Goal: Information Seeking & Learning: Understand process/instructions

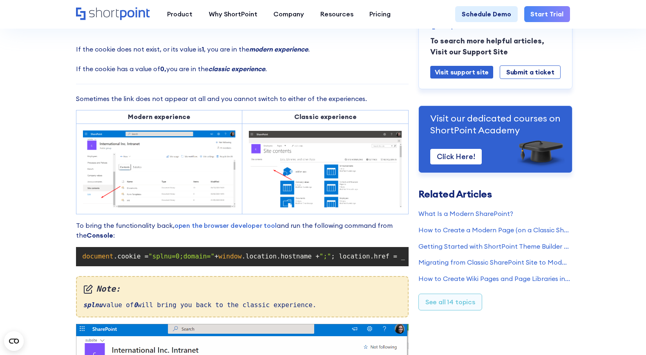
click at [36, 103] on section "Cannot See Exit Classic Experience or Return to Classic SharePoint Links? Modif…" at bounding box center [323, 133] width 646 height 1167
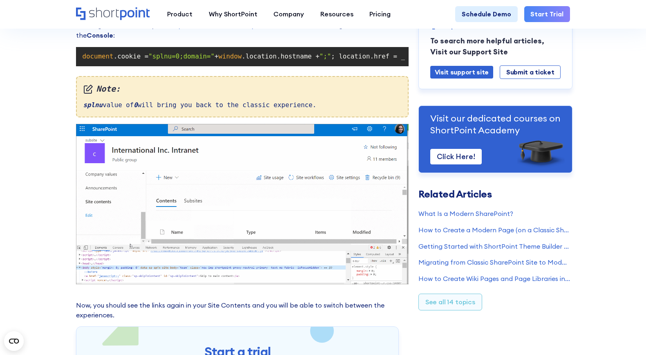
scroll to position [531, 0]
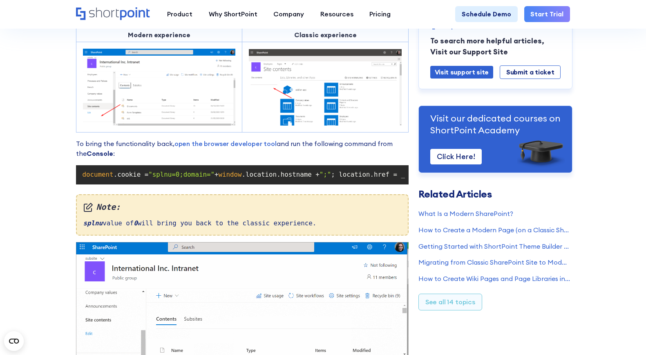
click at [141, 178] on span ".cookie =" at bounding box center [131, 174] width 35 height 8
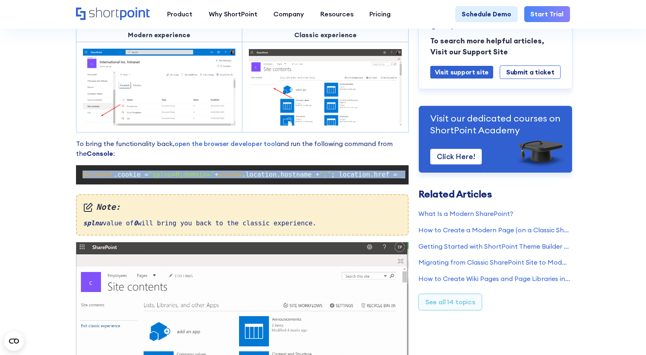
click at [141, 178] on span ".cookie =" at bounding box center [131, 174] width 35 height 8
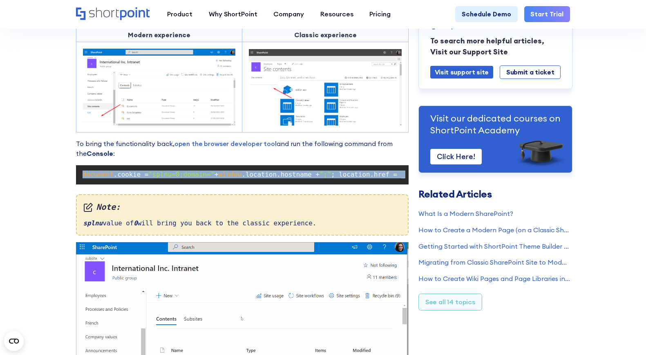
copy code "document .cookie = "splnu=0;domain=" + window .location.hostname + ";" ; locati…"
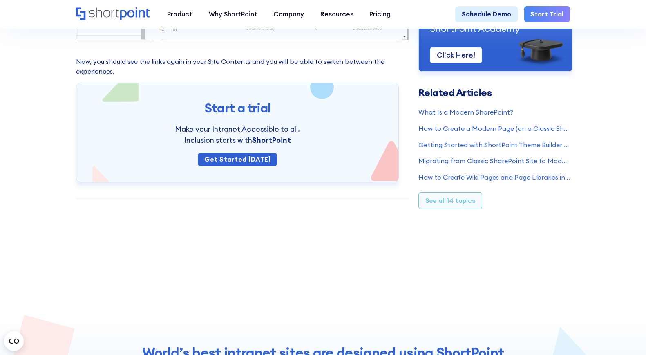
scroll to position [899, 0]
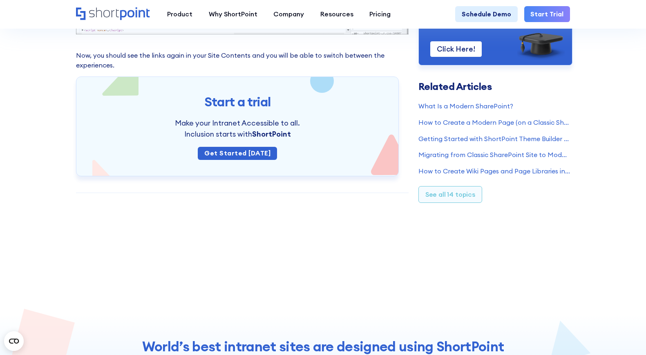
drag, startPoint x: 5, startPoint y: 93, endPoint x: 51, endPoint y: 53, distance: 61.1
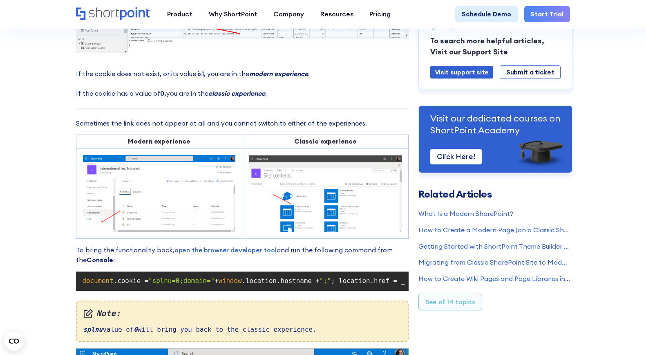
scroll to position [572, 0]
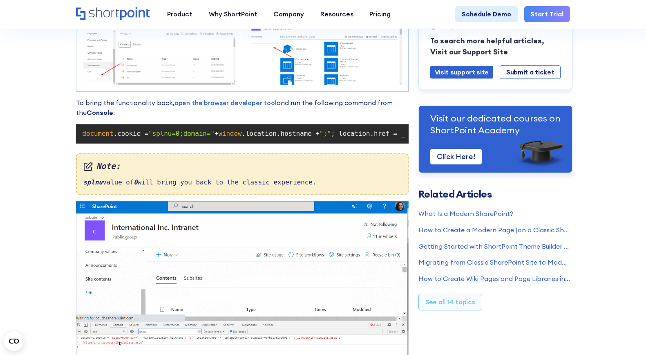
click at [181, 137] on span ""splnu=0;domain="" at bounding box center [181, 134] width 66 height 8
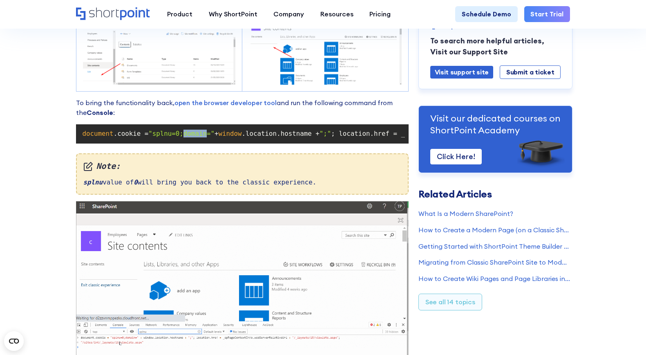
click at [181, 137] on span ""splnu=0;domain="" at bounding box center [181, 134] width 66 height 8
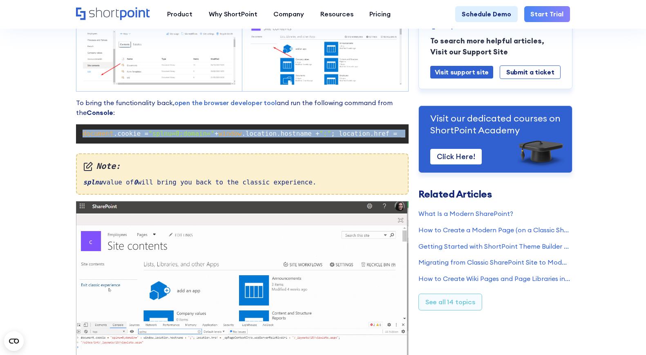
click at [181, 137] on span ""splnu=0;domain="" at bounding box center [181, 134] width 66 height 8
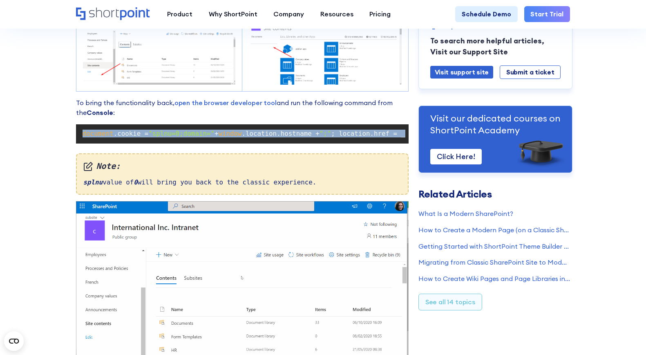
copy code "document .cookie = "splnu=0;domain=" + window .location.hostname + ";" ; locati…"
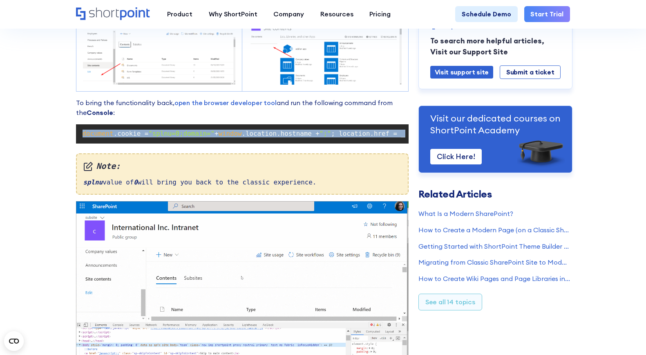
click at [7, 244] on section "Cannot See Exit Classic Experience or Return to Classic SharePoint Links? Modif…" at bounding box center [323, 11] width 646 height 1167
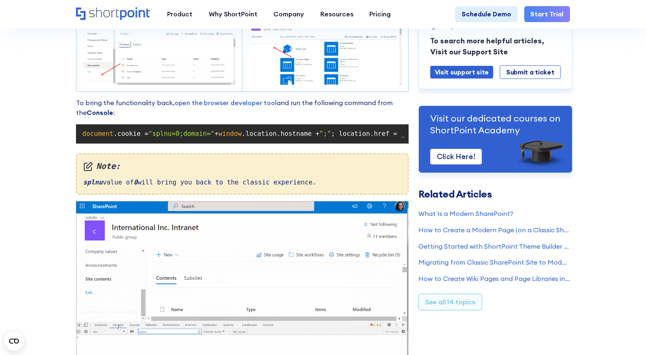
drag, startPoint x: 108, startPoint y: 96, endPoint x: 100, endPoint y: 98, distance: 8.4
